Goal: Information Seeking & Learning: Learn about a topic

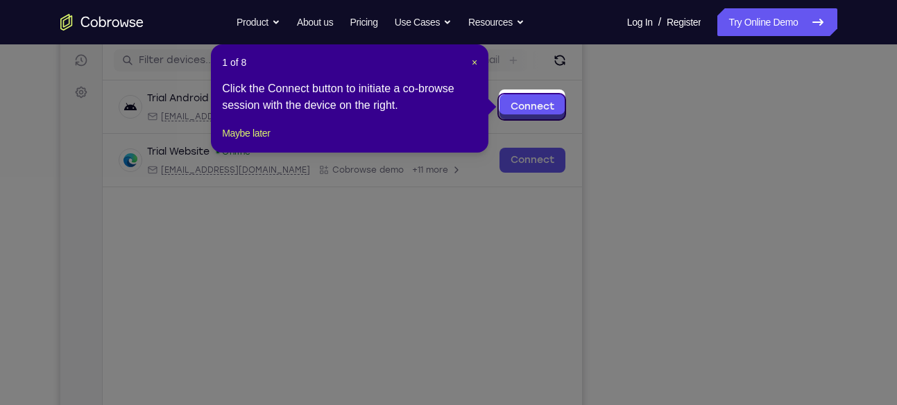
scroll to position [170, 0]
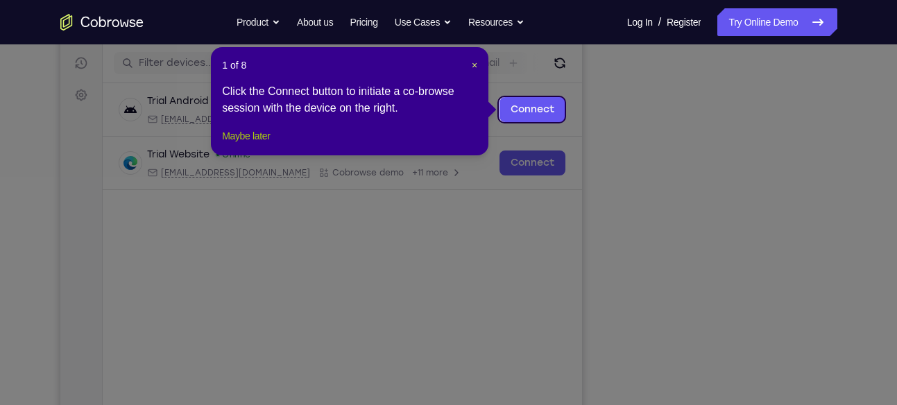
click at [270, 144] on button "Maybe later" at bounding box center [246, 136] width 48 height 17
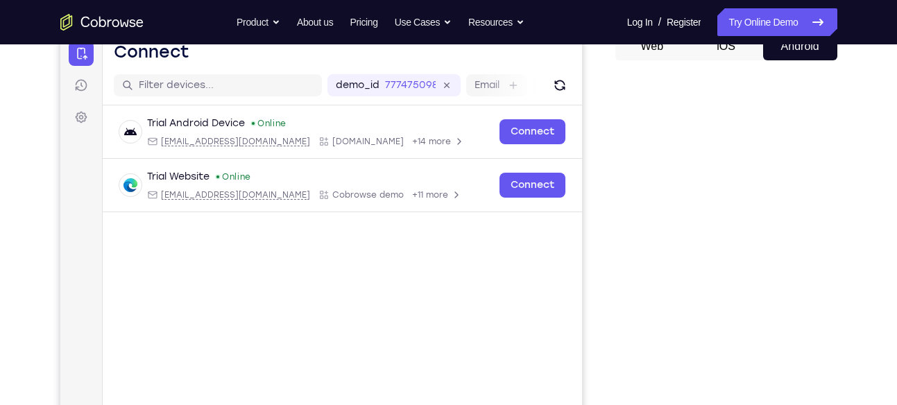
scroll to position [147, 0]
click at [732, 46] on button "iOS" at bounding box center [726, 47] width 74 height 28
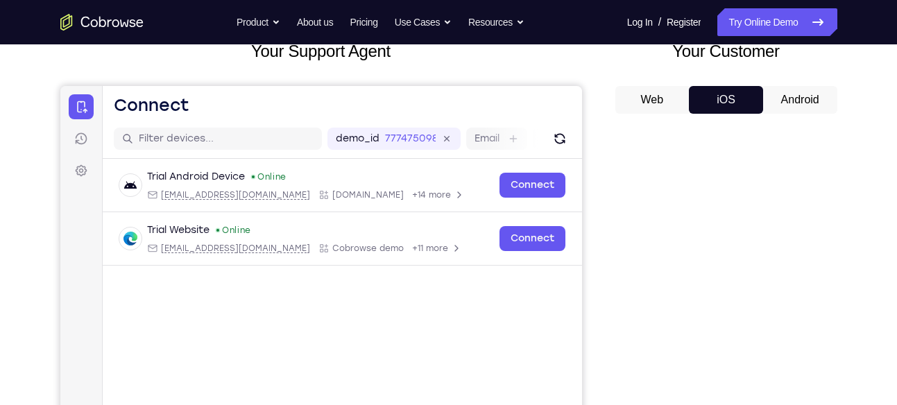
scroll to position [80, 0]
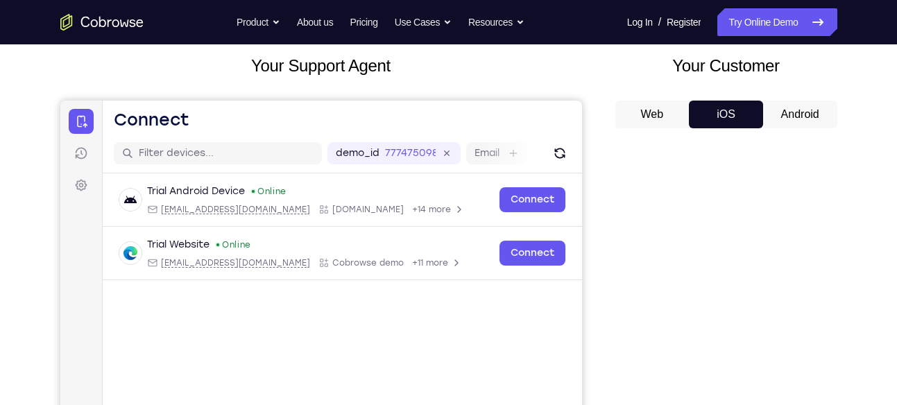
click at [793, 106] on button "Android" at bounding box center [800, 115] width 74 height 28
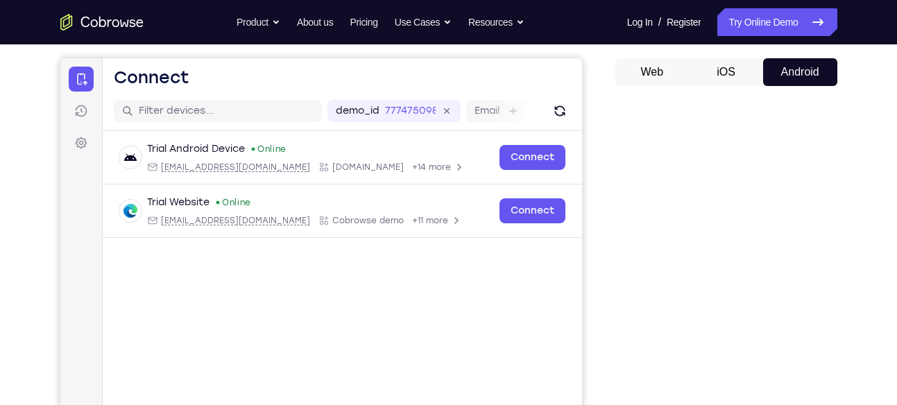
scroll to position [126, 0]
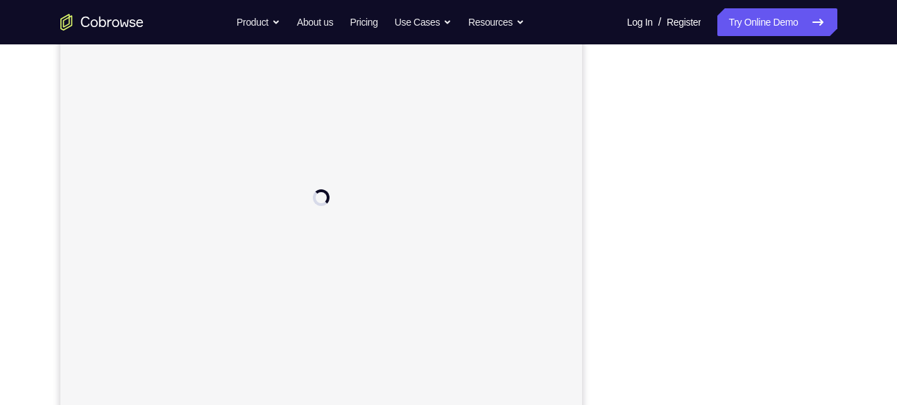
scroll to position [214, 0]
click at [828, 371] on div at bounding box center [726, 218] width 222 height 427
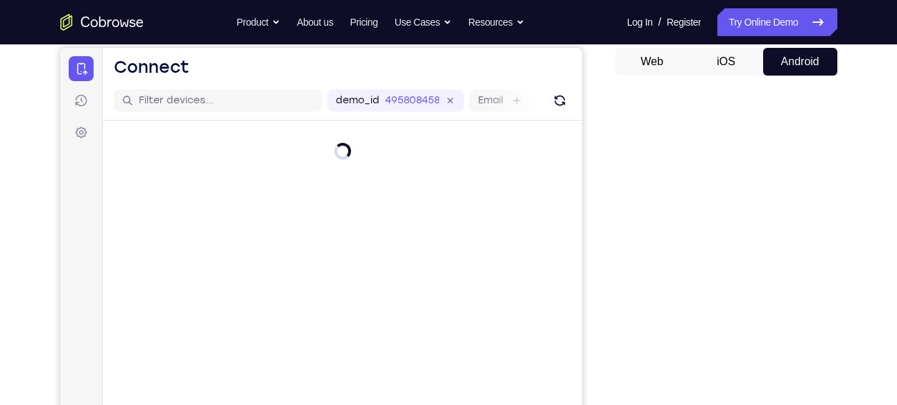
scroll to position [118, 0]
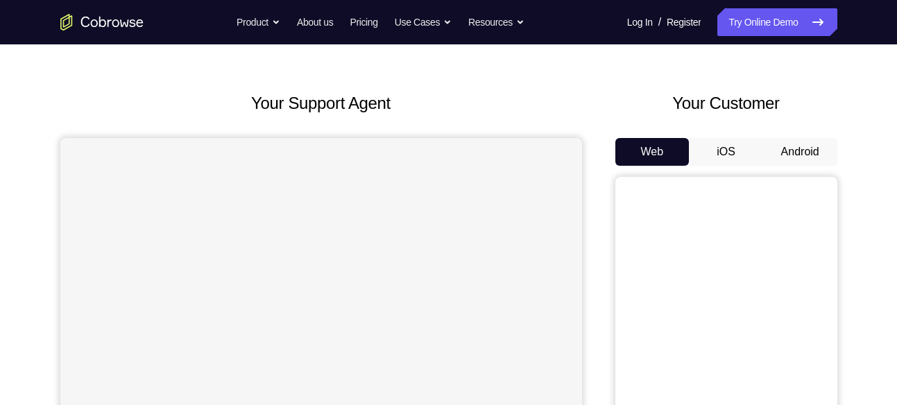
click at [795, 139] on button "Android" at bounding box center [800, 152] width 74 height 28
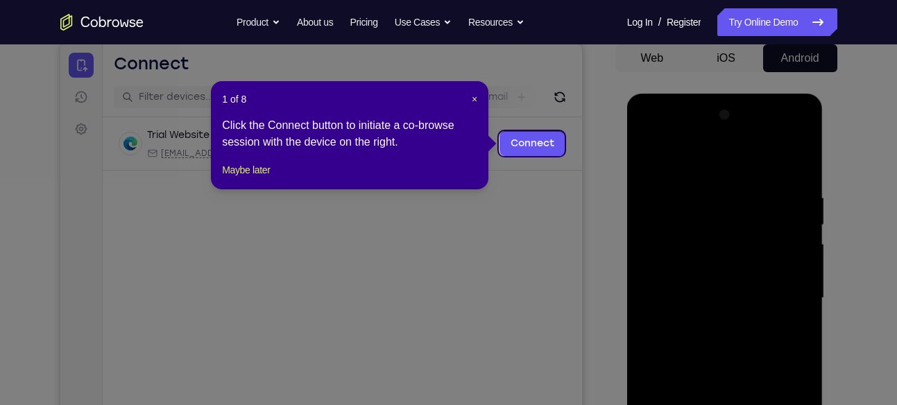
scroll to position [135, 0]
click at [477, 97] on span "×" at bounding box center [475, 99] width 6 height 11
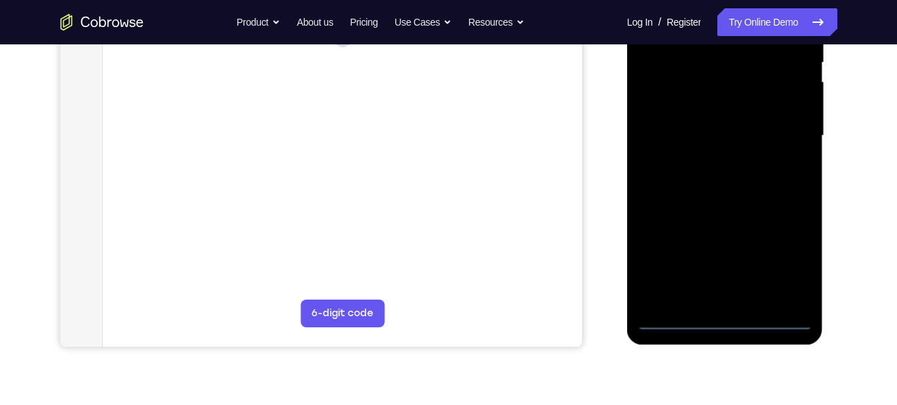
scroll to position [300, 0]
click at [732, 324] on div at bounding box center [724, 134] width 175 height 388
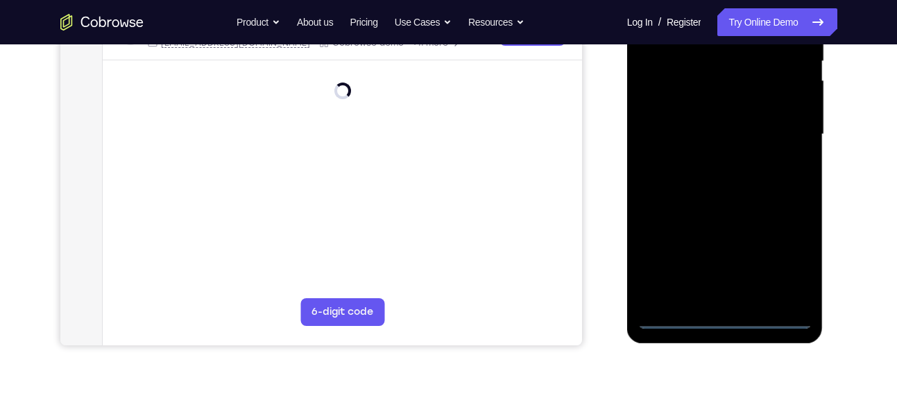
click at [732, 324] on div at bounding box center [724, 134] width 175 height 388
click at [716, 318] on div at bounding box center [724, 134] width 175 height 388
click at [794, 253] on div at bounding box center [724, 134] width 175 height 388
click at [787, 261] on div at bounding box center [724, 134] width 175 height 388
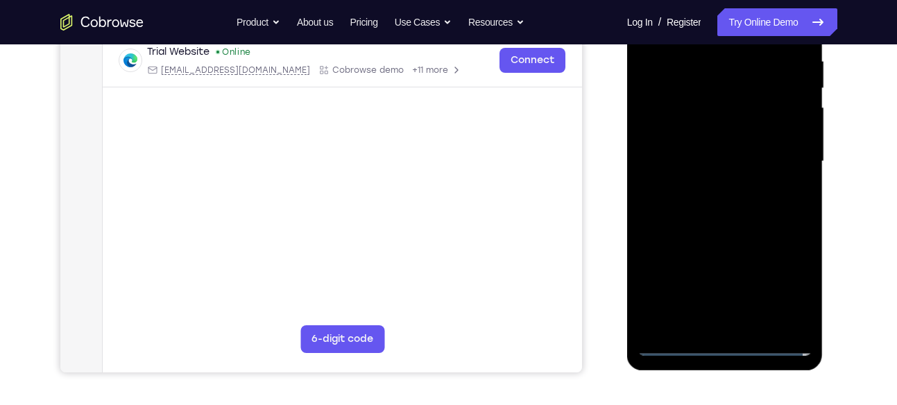
scroll to position [273, 0]
click at [694, 266] on div at bounding box center [724, 161] width 175 height 388
click at [783, 291] on div at bounding box center [724, 161] width 175 height 388
click at [787, 275] on div at bounding box center [724, 161] width 175 height 388
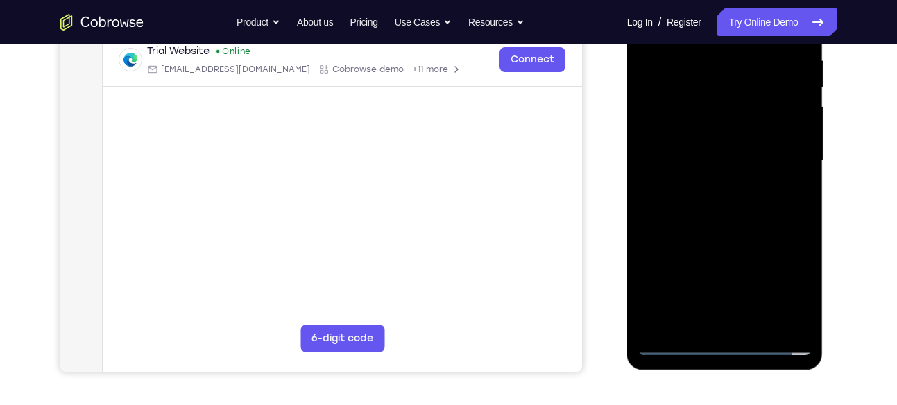
click at [745, 60] on div at bounding box center [724, 161] width 175 height 388
click at [791, 284] on div at bounding box center [724, 161] width 175 height 388
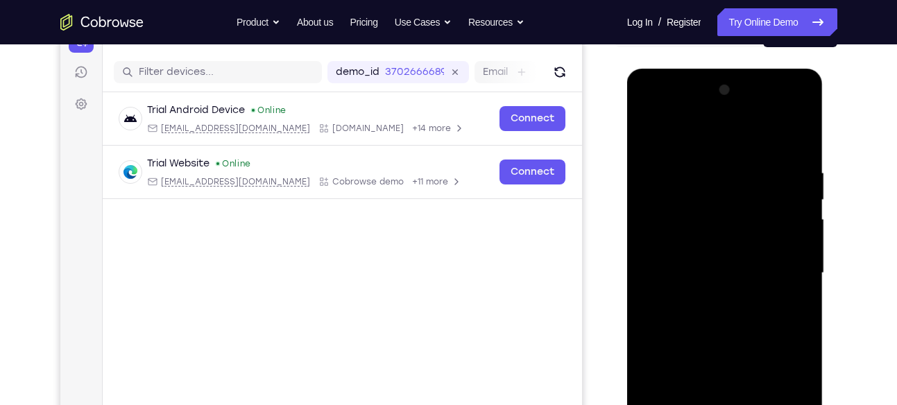
scroll to position [160, 0]
click at [715, 139] on div at bounding box center [724, 274] width 175 height 388
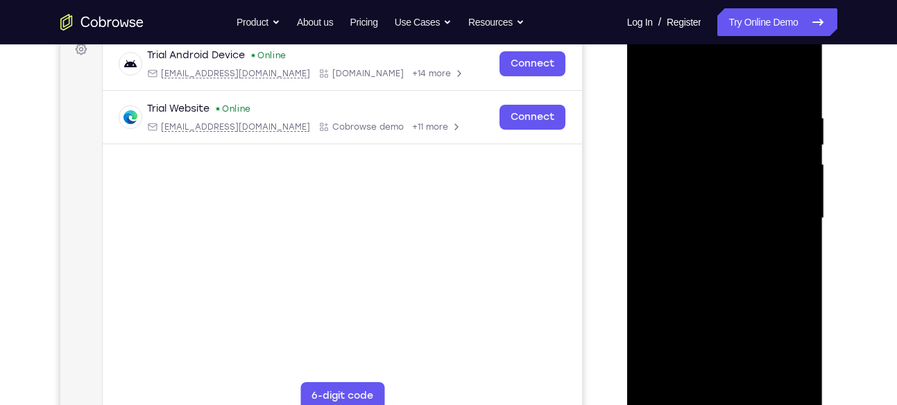
scroll to position [214, 0]
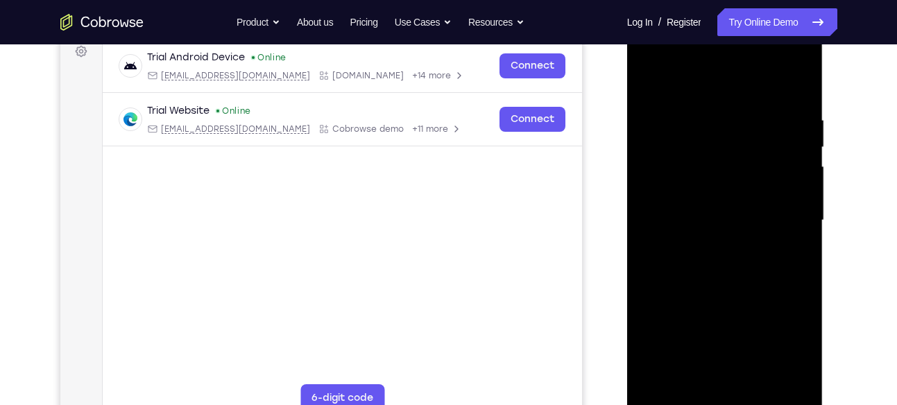
click at [684, 93] on div at bounding box center [724, 220] width 175 height 388
click at [776, 209] on div at bounding box center [724, 220] width 175 height 388
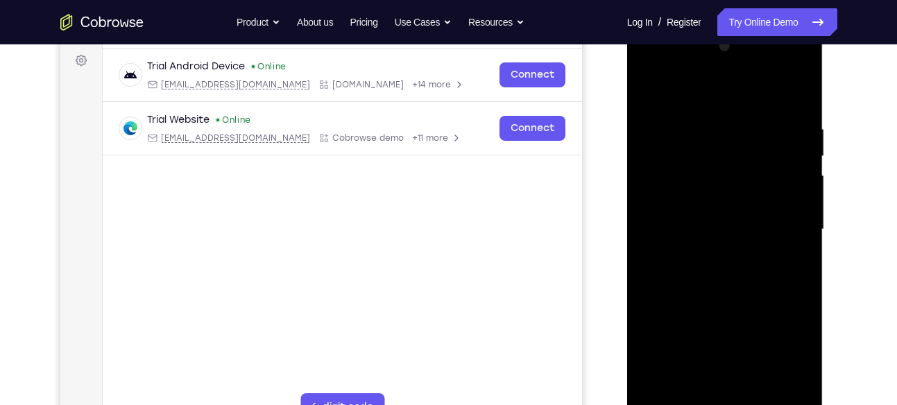
scroll to position [203, 0]
click at [741, 393] on div at bounding box center [724, 231] width 175 height 388
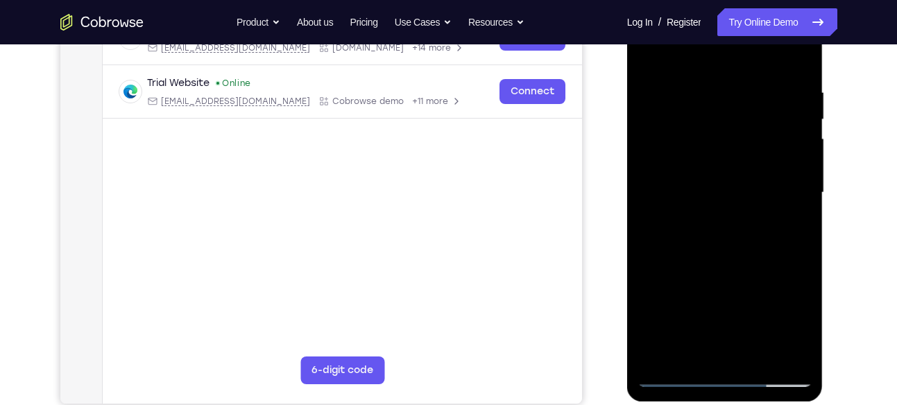
scroll to position [241, 0]
click at [737, 356] on div at bounding box center [724, 193] width 175 height 388
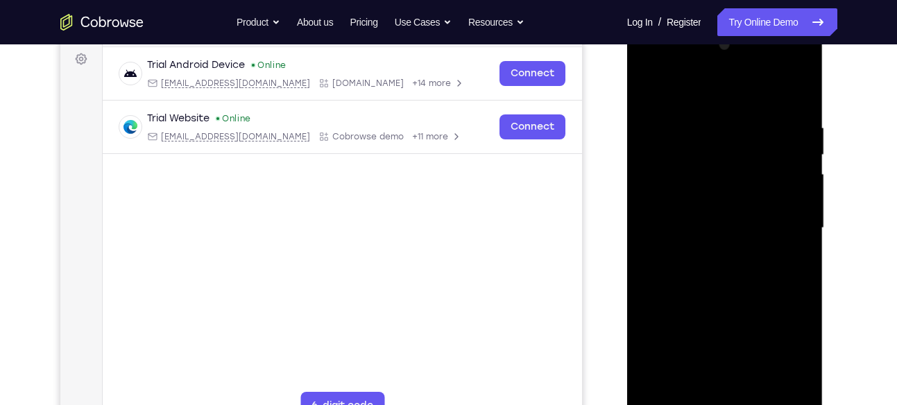
scroll to position [205, 0]
click at [682, 213] on div at bounding box center [724, 229] width 175 height 388
click at [696, 190] on div at bounding box center [724, 229] width 175 height 388
click at [687, 232] on div at bounding box center [724, 229] width 175 height 388
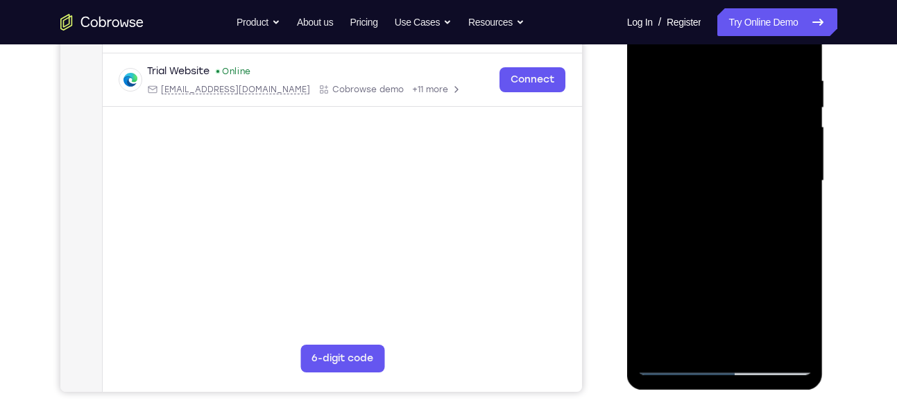
scroll to position [254, 0]
click at [736, 230] on div at bounding box center [724, 180] width 175 height 388
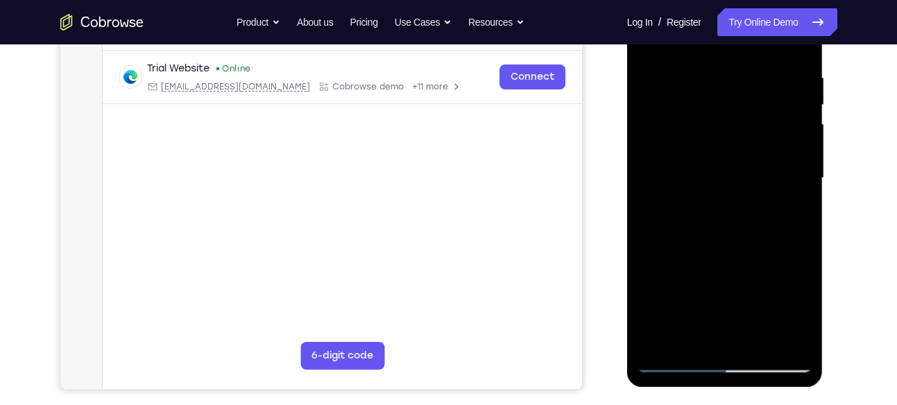
scroll to position [296, 0]
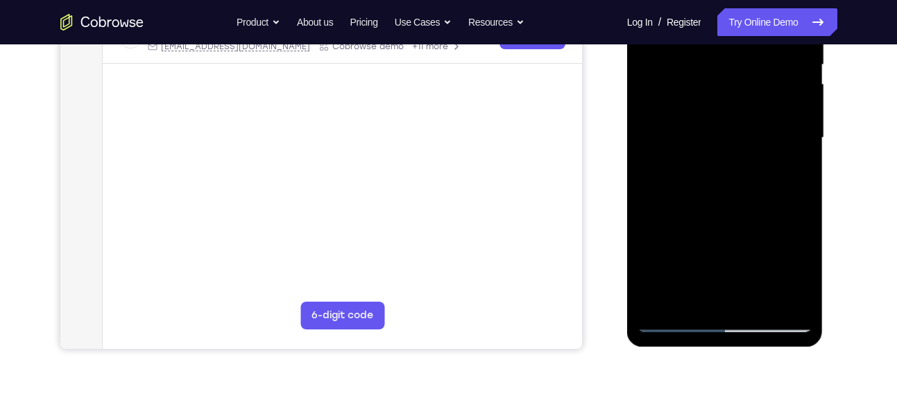
click at [755, 304] on div at bounding box center [724, 138] width 175 height 388
click at [728, 216] on div at bounding box center [724, 138] width 175 height 388
click at [728, 212] on div at bounding box center [724, 138] width 175 height 388
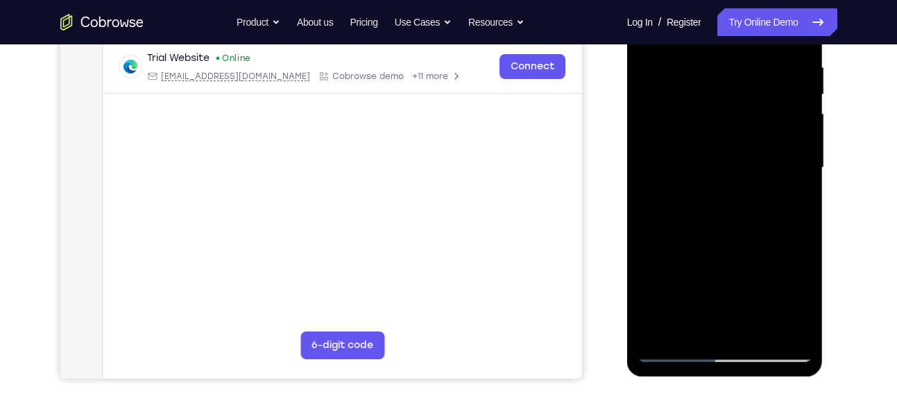
scroll to position [261, 0]
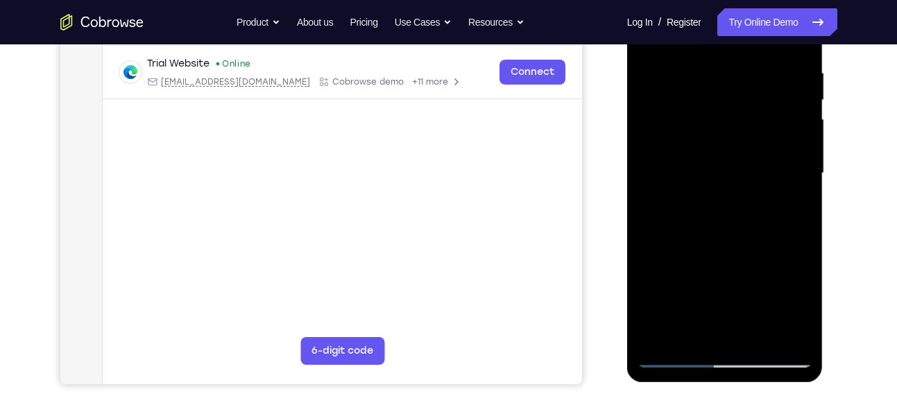
click at [722, 241] on div at bounding box center [724, 173] width 175 height 388
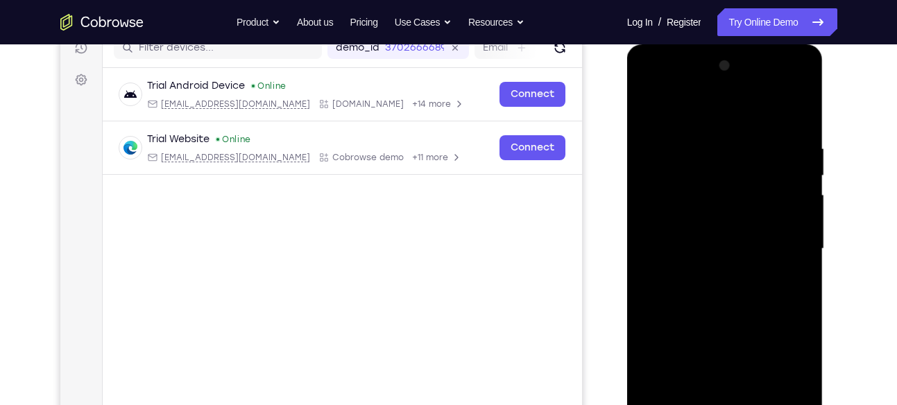
scroll to position [178, 0]
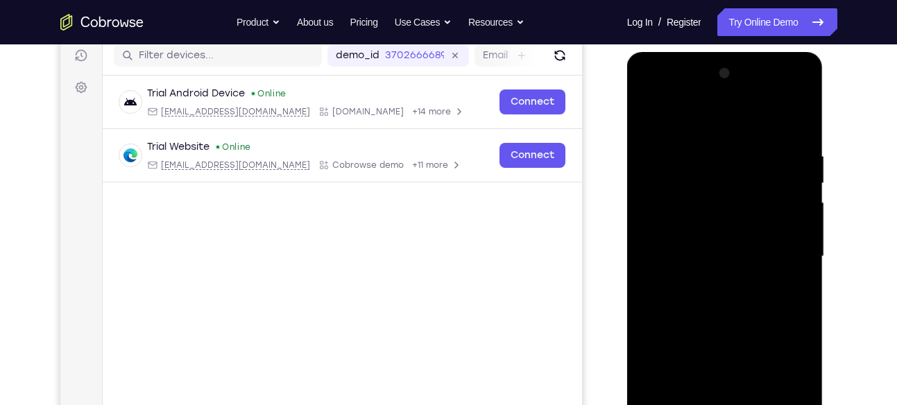
click at [649, 116] on div at bounding box center [724, 256] width 175 height 388
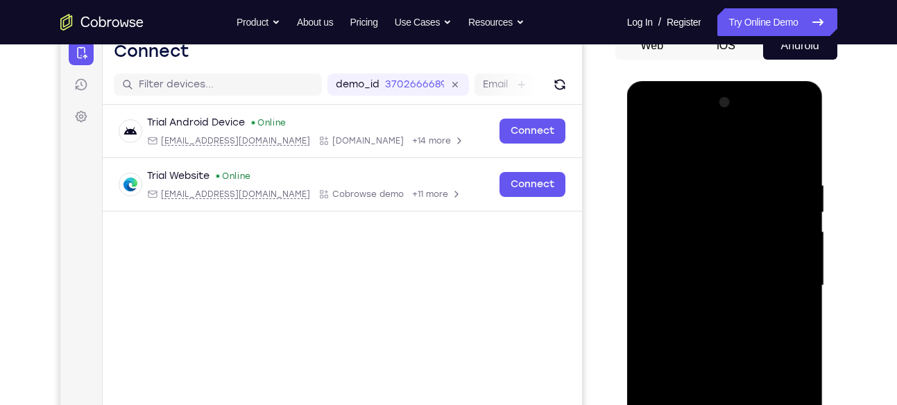
scroll to position [144, 0]
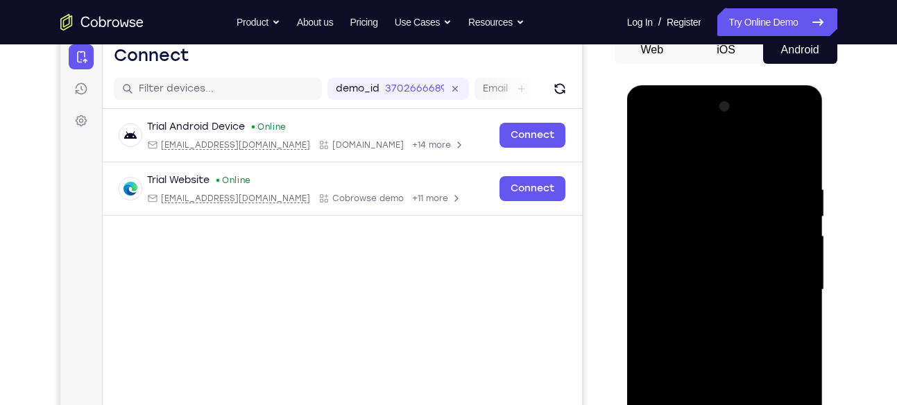
click at [705, 147] on div at bounding box center [724, 290] width 175 height 388
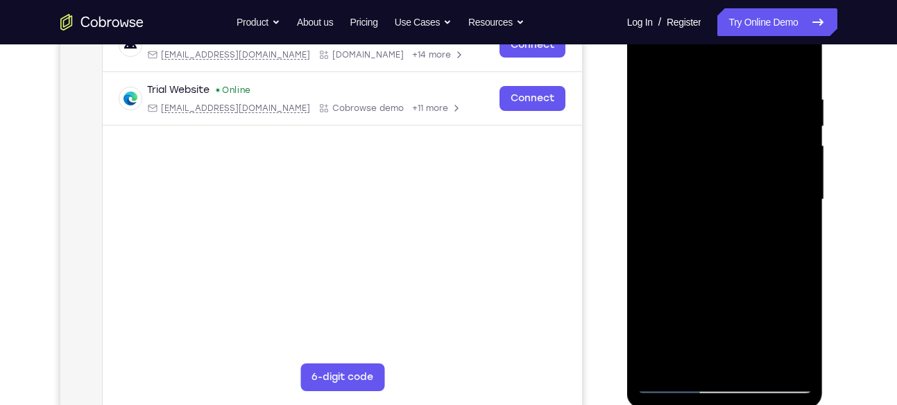
scroll to position [235, 0]
click at [671, 379] on div at bounding box center [724, 199] width 175 height 388
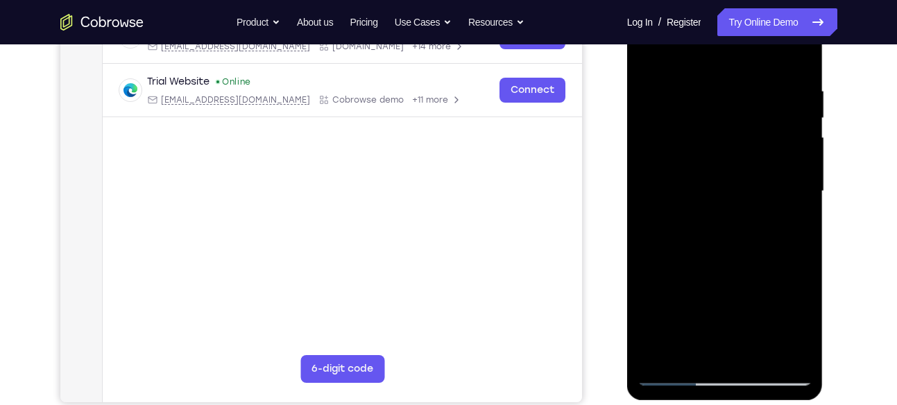
scroll to position [242, 0]
click at [755, 354] on div at bounding box center [724, 192] width 175 height 388
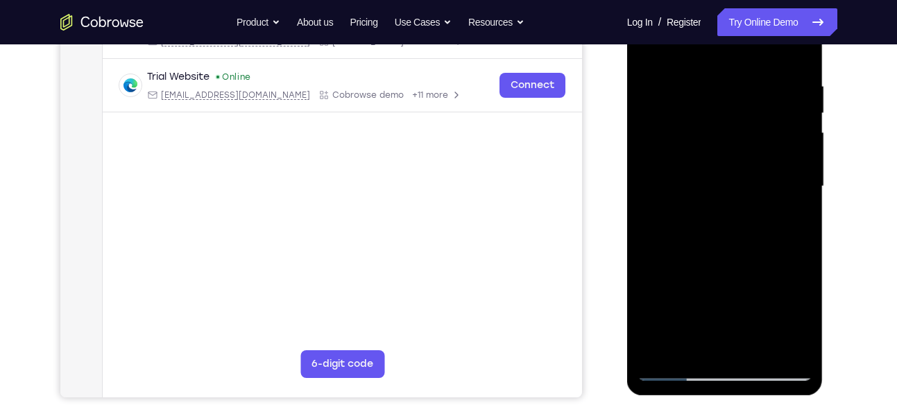
scroll to position [249, 0]
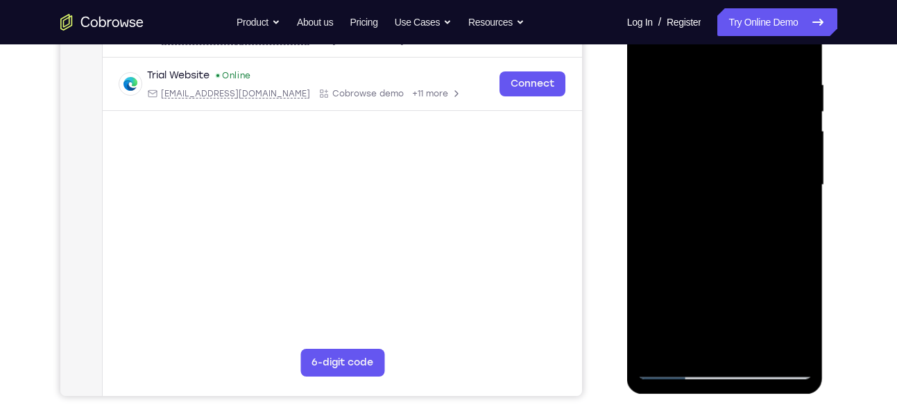
click at [760, 352] on div at bounding box center [724, 185] width 175 height 388
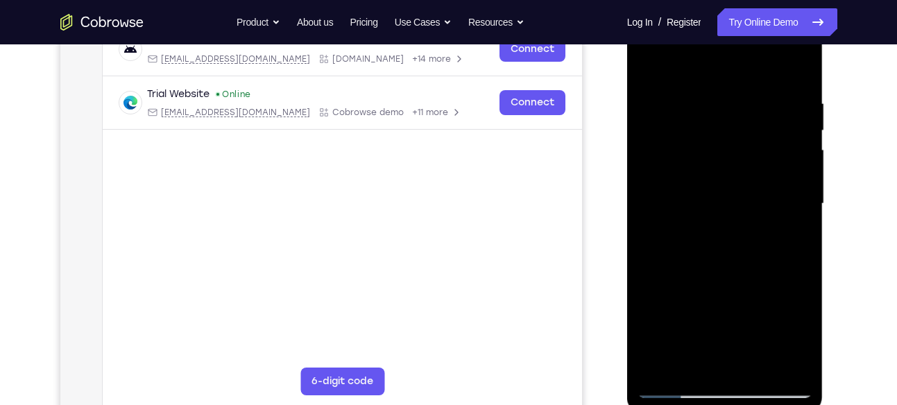
scroll to position [206, 0]
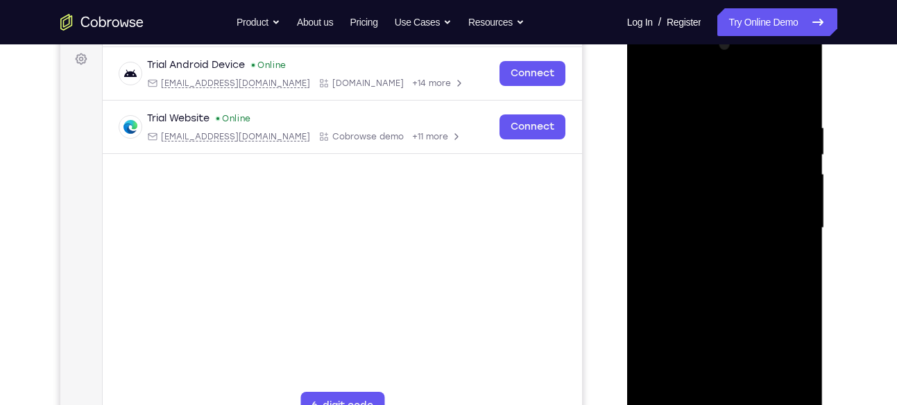
click at [691, 228] on div at bounding box center [724, 228] width 175 height 388
click at [650, 66] on div at bounding box center [724, 228] width 175 height 388
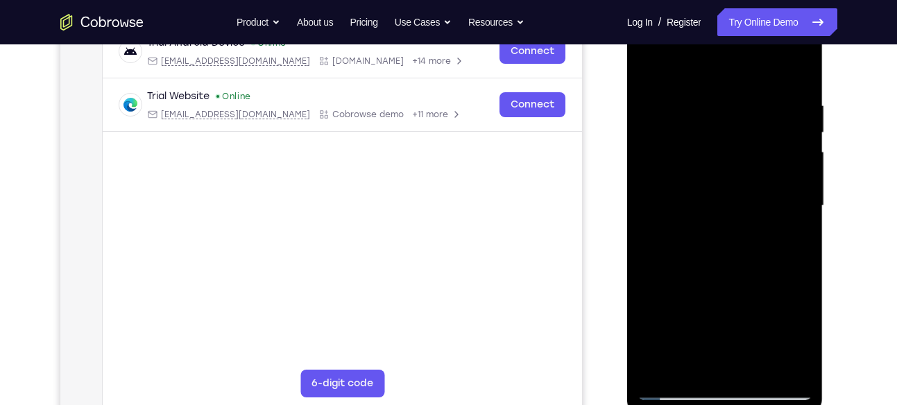
scroll to position [246, 0]
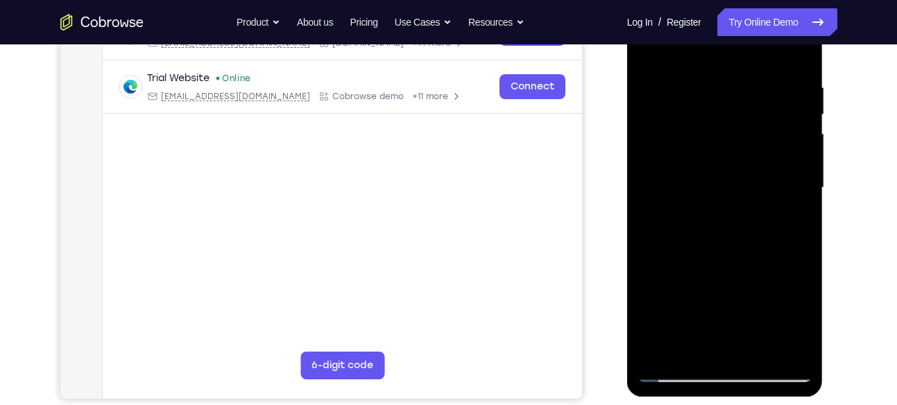
click at [783, 187] on div at bounding box center [724, 188] width 175 height 388
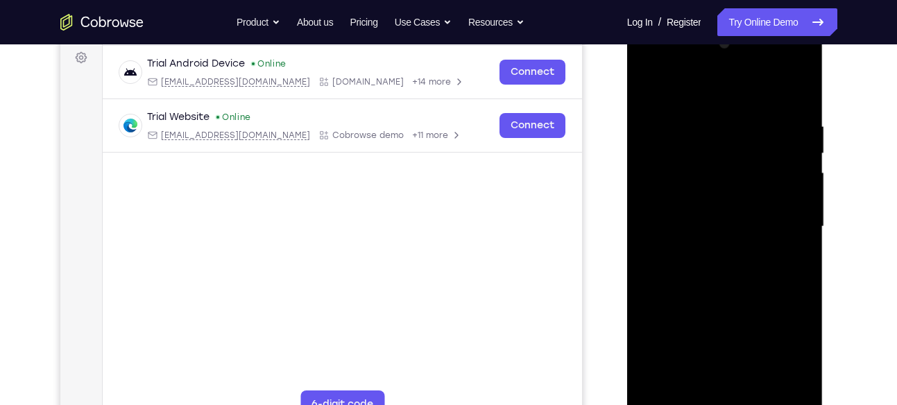
scroll to position [208, 0]
click at [748, 129] on div at bounding box center [724, 226] width 175 height 388
click at [791, 95] on div at bounding box center [724, 226] width 175 height 388
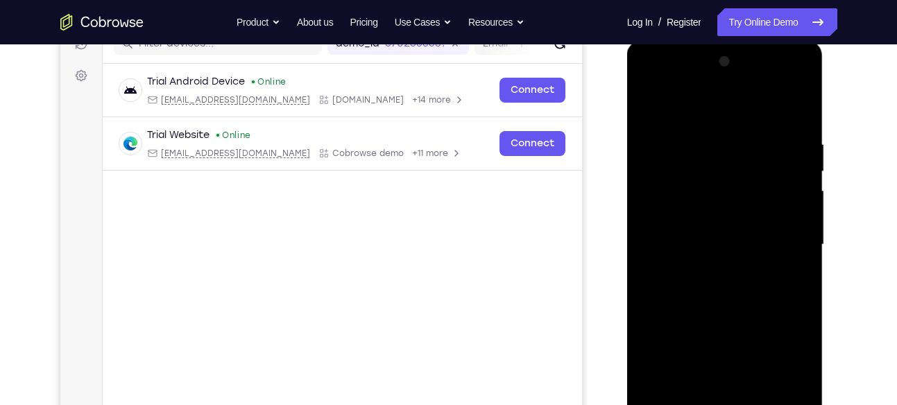
scroll to position [190, 0]
click at [797, 109] on div at bounding box center [724, 244] width 175 height 388
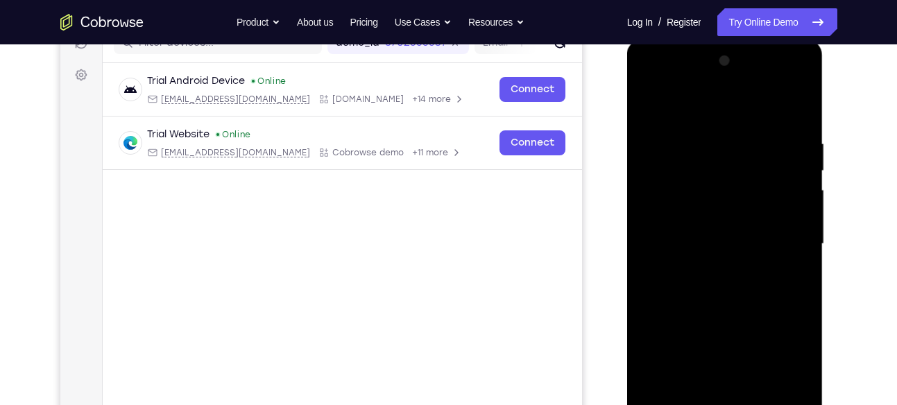
click at [797, 109] on div at bounding box center [724, 244] width 175 height 388
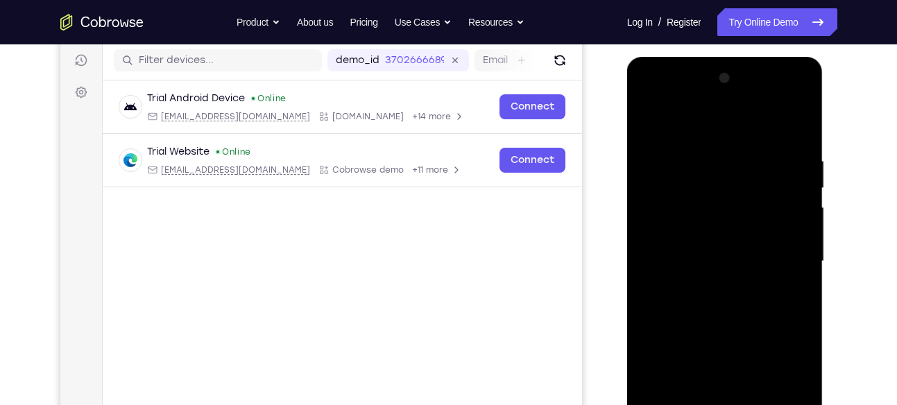
scroll to position [171, 0]
